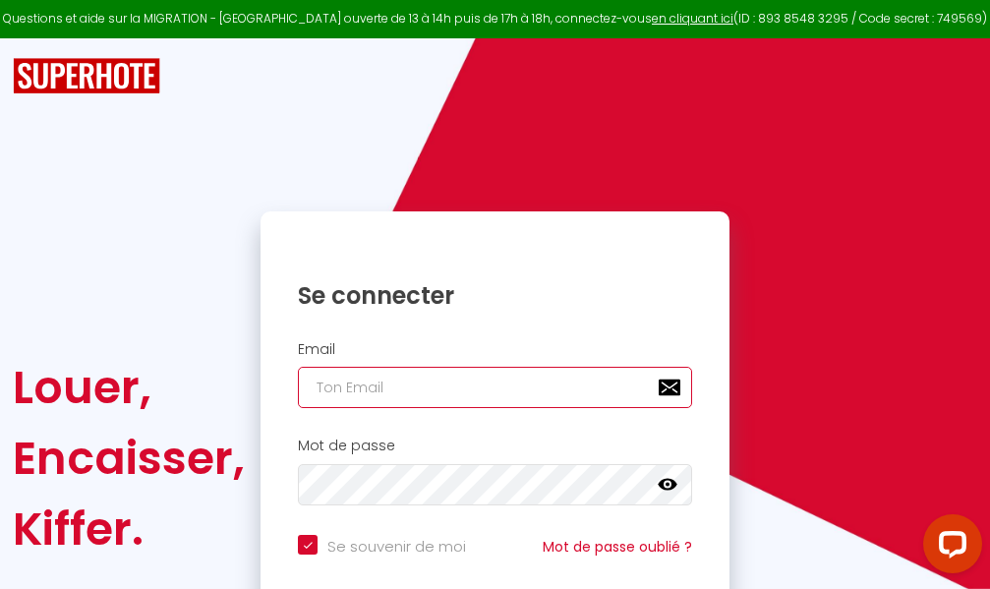
click at [432, 387] on input "email" at bounding box center [495, 387] width 394 height 41
type input "m"
checkbox input "true"
type input "ma"
checkbox input "true"
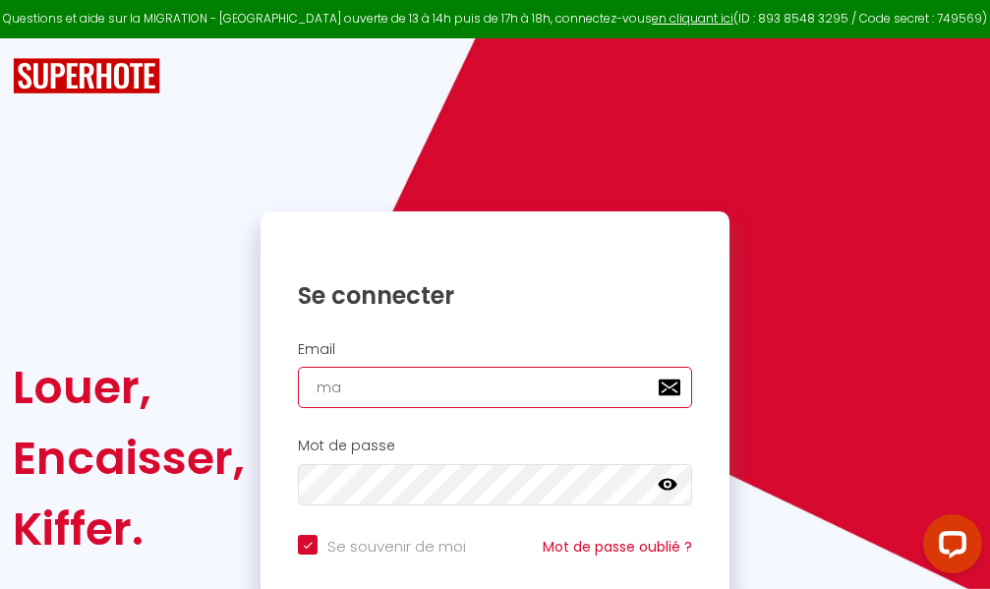
type input "mar"
checkbox input "true"
type input "marc"
checkbox input "true"
type input "marcd"
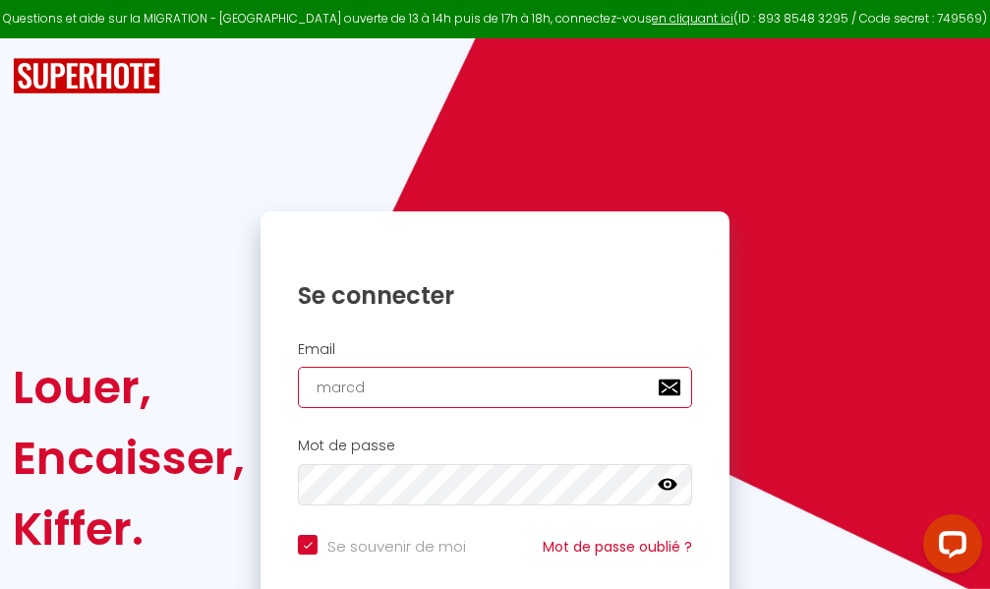
checkbox input "true"
type input "marcdp"
checkbox input "true"
type input "marcdpo"
checkbox input "true"
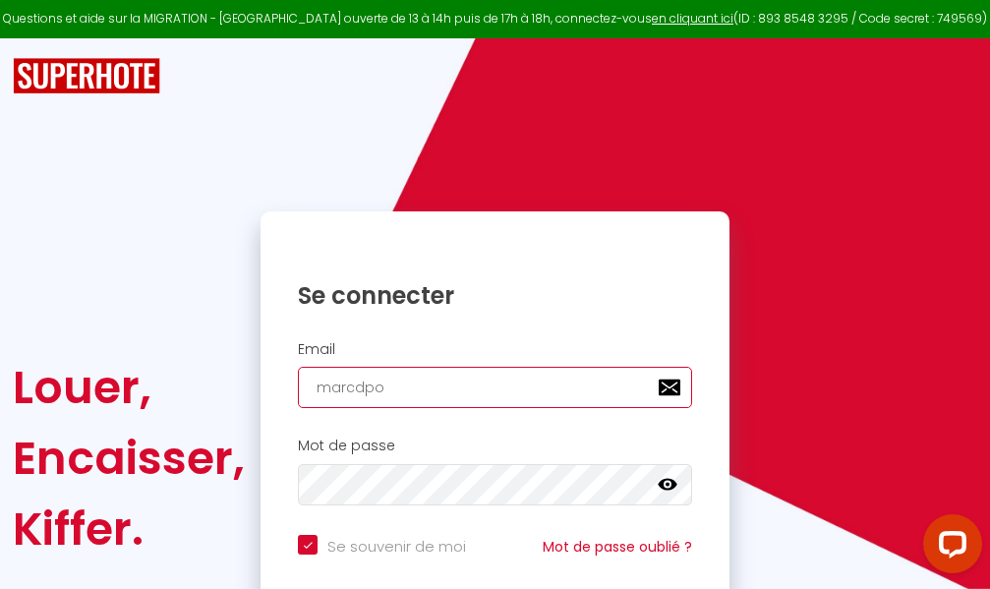
type input "marcdpoz"
checkbox input "true"
type input "marcdpoz."
checkbox input "true"
type input "marcdpoz.l"
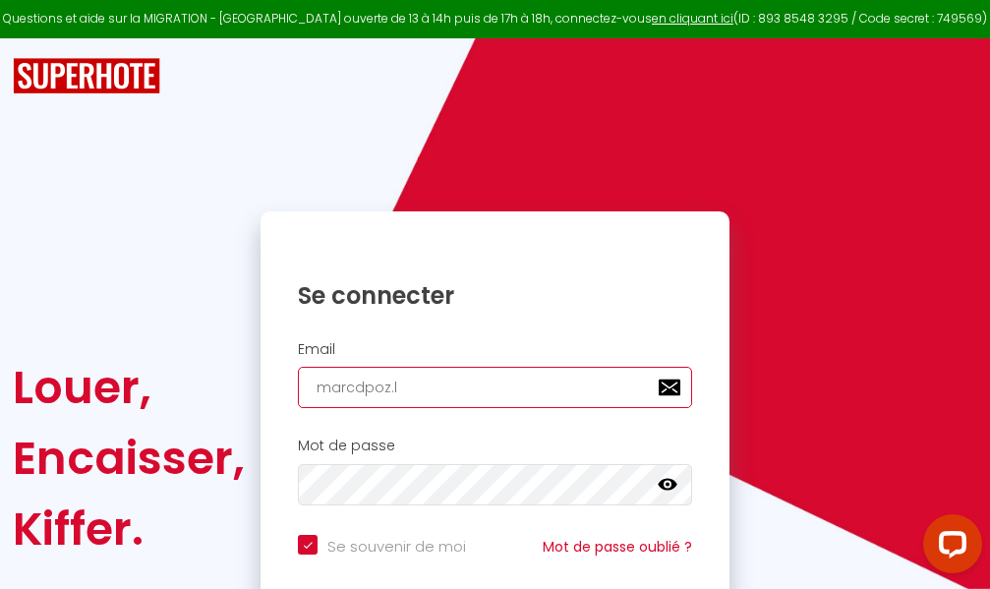
checkbox input "true"
type input "marcdpoz.lo"
checkbox input "true"
type input "marcdpoz.loc"
checkbox input "true"
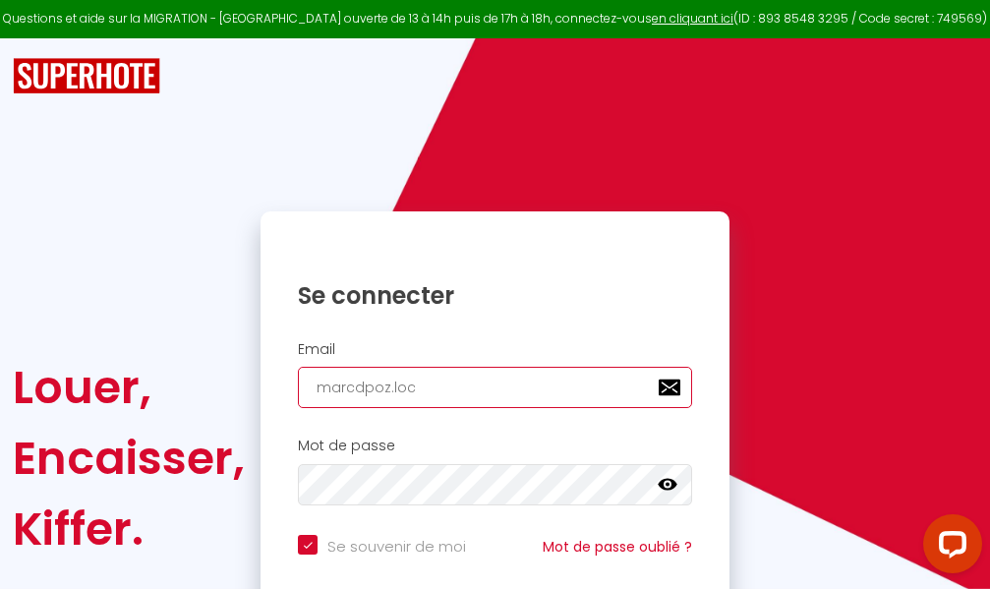
type input "marcdpoz.loca"
checkbox input "true"
type input "marcdpoz.locat"
checkbox input "true"
type input "marcdpoz.locati"
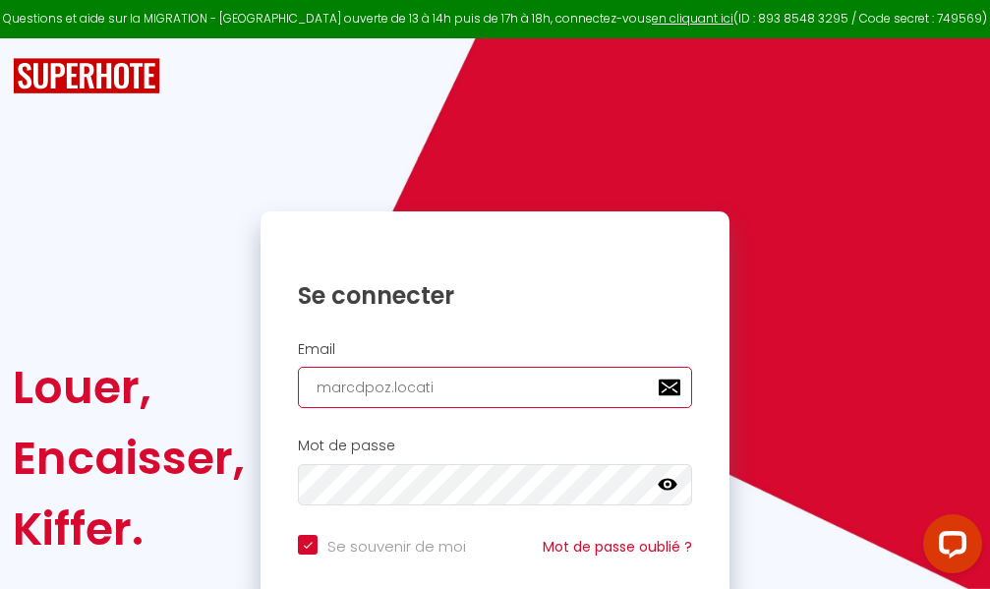
checkbox input "true"
type input "marcdpoz.locatio"
checkbox input "true"
type input "marcdpoz.location"
checkbox input "true"
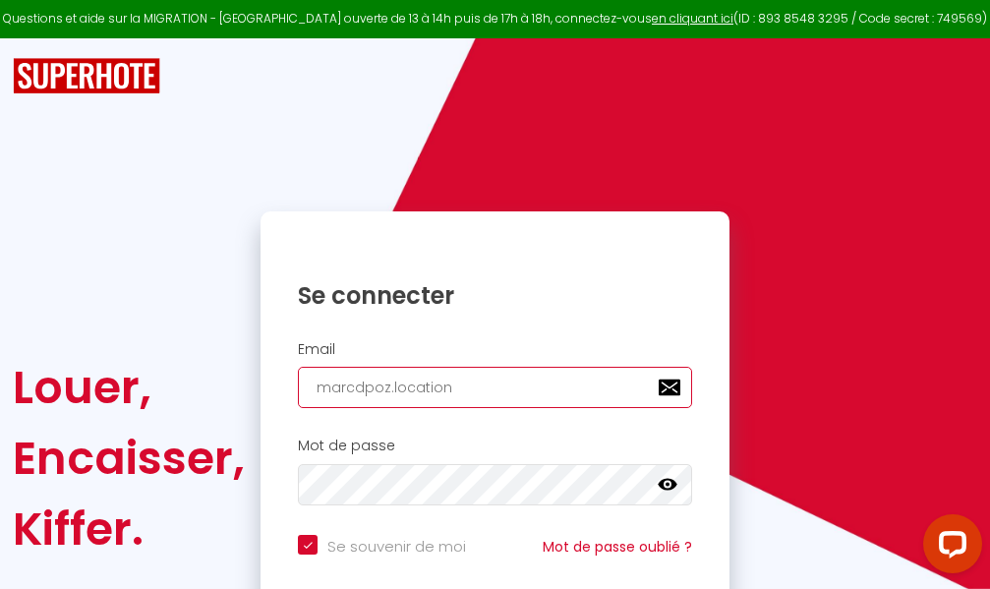
type input "marcdpoz.location@"
checkbox input "true"
type input "marcdpoz.location@g"
checkbox input "true"
type input "marcdpoz.location@gm"
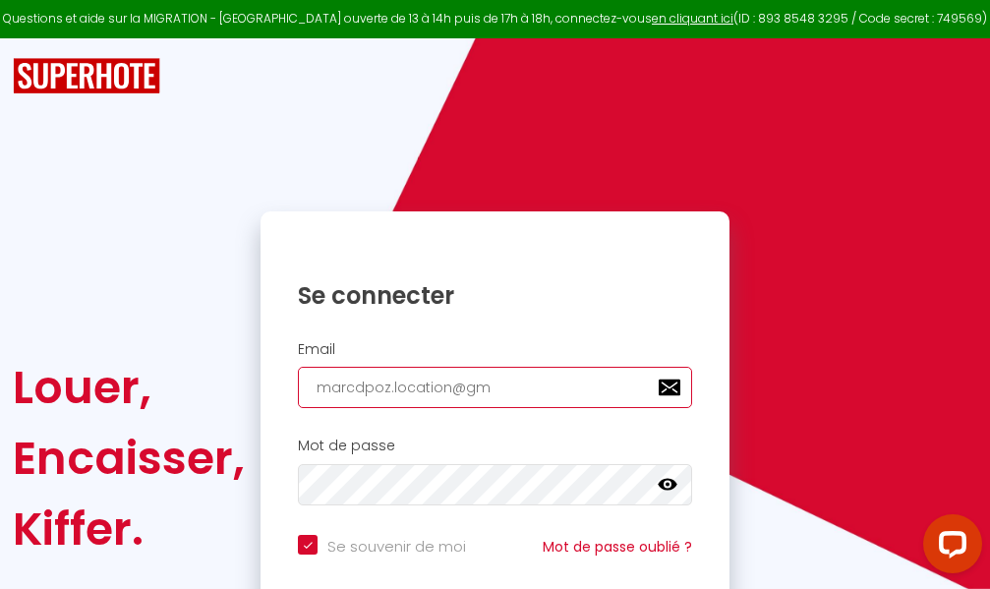
checkbox input "true"
type input "marcdpoz.location@gma"
checkbox input "true"
type input "marcdpoz.location@gmai"
checkbox input "true"
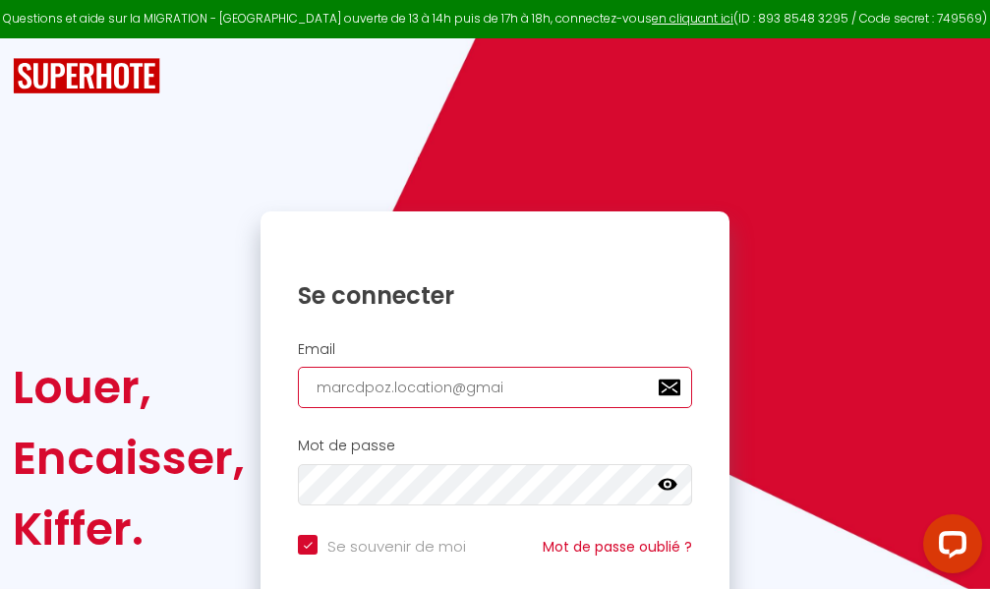
type input "[EMAIL_ADDRESS]"
checkbox input "true"
type input "[EMAIL_ADDRESS]."
checkbox input "true"
type input "marcdpoz.location@gmail.c"
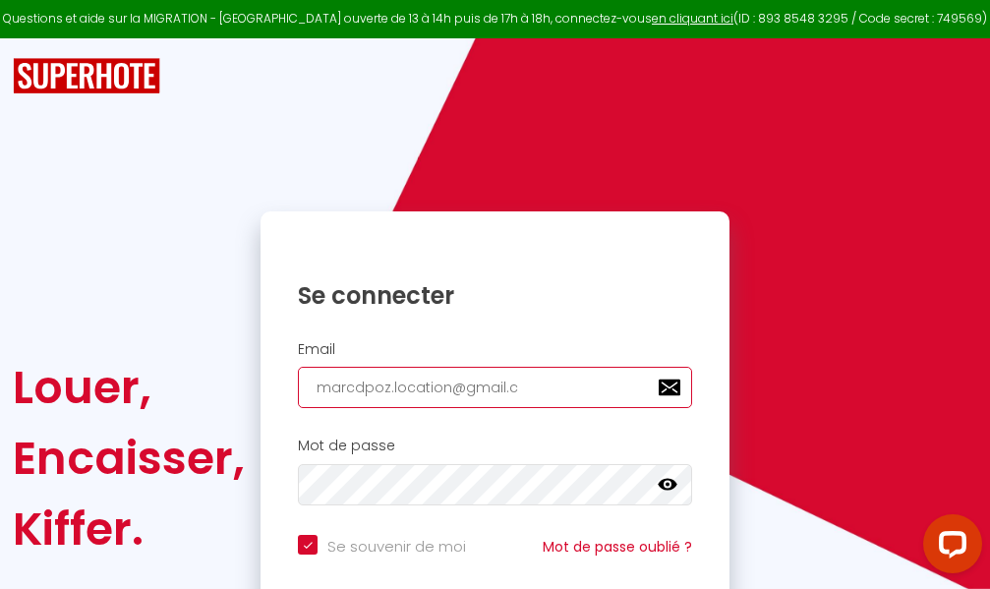
checkbox input "true"
type input "[EMAIL_ADDRESS][DOMAIN_NAME]"
checkbox input "true"
type input "[EMAIL_ADDRESS][DOMAIN_NAME]"
checkbox input "true"
